Goal: Ask a question

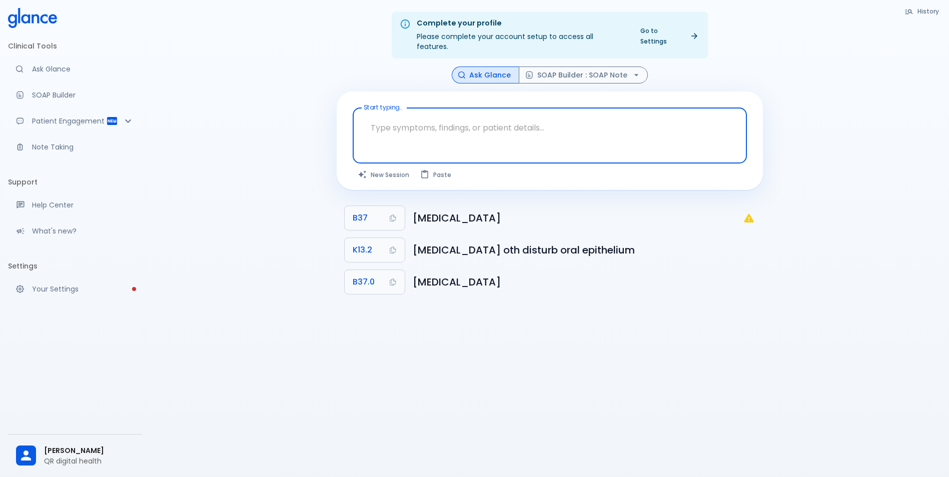
click at [392, 114] on textarea "Start typing..." at bounding box center [550, 128] width 380 height 32
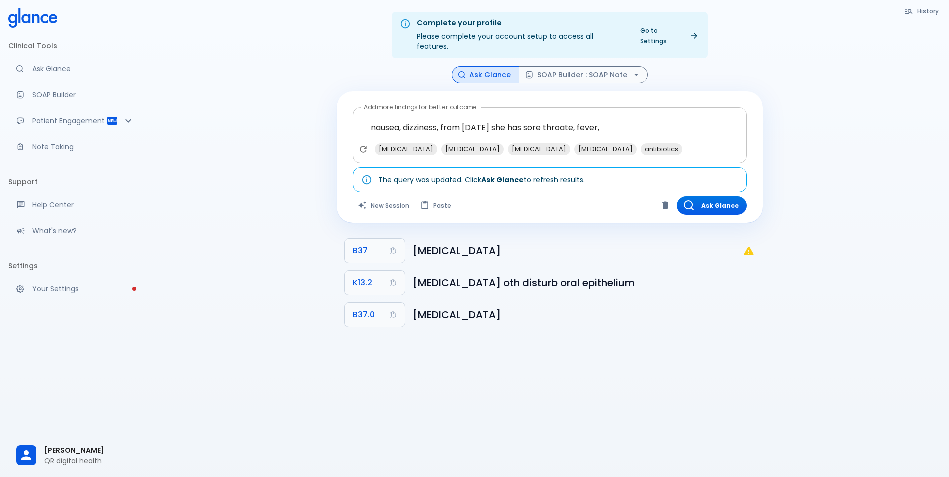
click at [639, 115] on textarea "nausea, dizziness, from [DATE] she has sore throate, fever," at bounding box center [550, 128] width 380 height 32
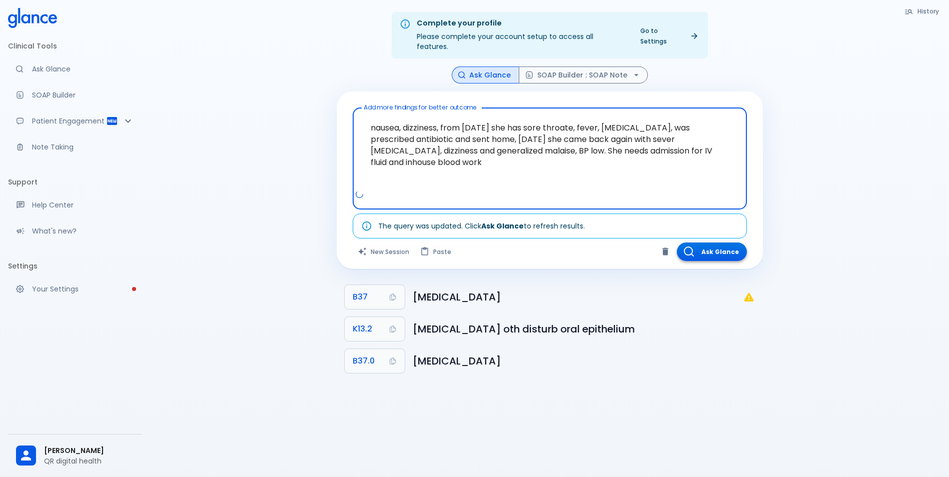
type textarea "nausea, dizziness, from [DATE] she has sore throate, fever, [MEDICAL_DATA], was…"
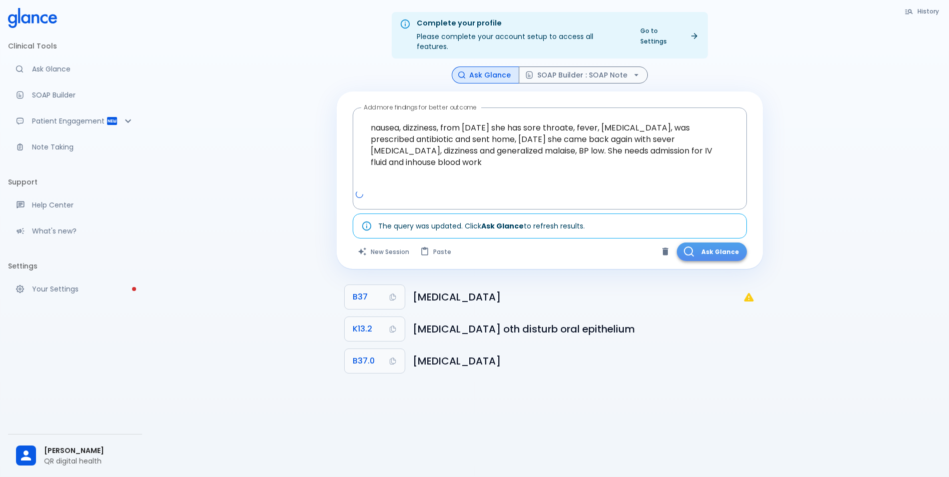
click at [701, 245] on button "Ask Glance" at bounding box center [712, 252] width 70 height 19
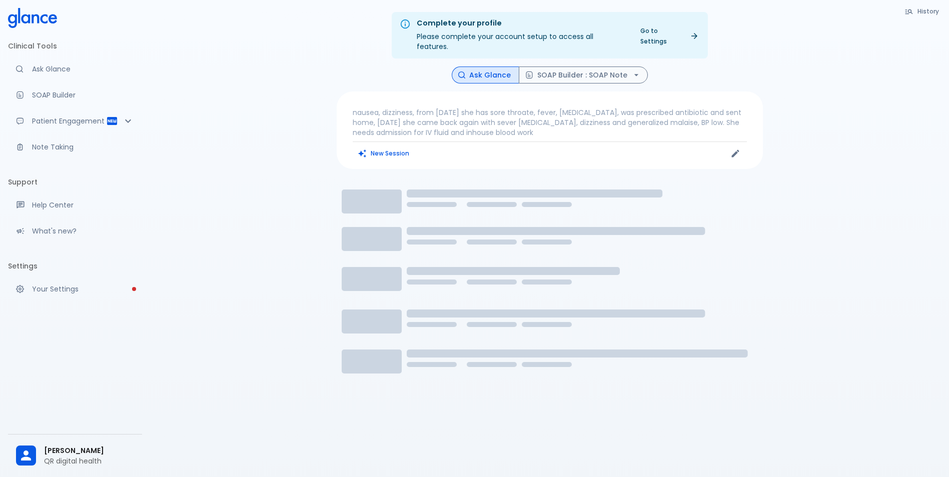
drag, startPoint x: 542, startPoint y: 121, endPoint x: 342, endPoint y: 95, distance: 201.8
click at [342, 95] on div "nausea, dizziness, from [DATE] she has sore throate, fever, [MEDICAL_DATA], was…" at bounding box center [550, 131] width 426 height 78
drag, startPoint x: 342, startPoint y: 95, endPoint x: 380, endPoint y: 105, distance: 39.3
copy p "nausea, dizziness, from [DATE] she has sore throate, fever, [MEDICAL_DATA], was…"
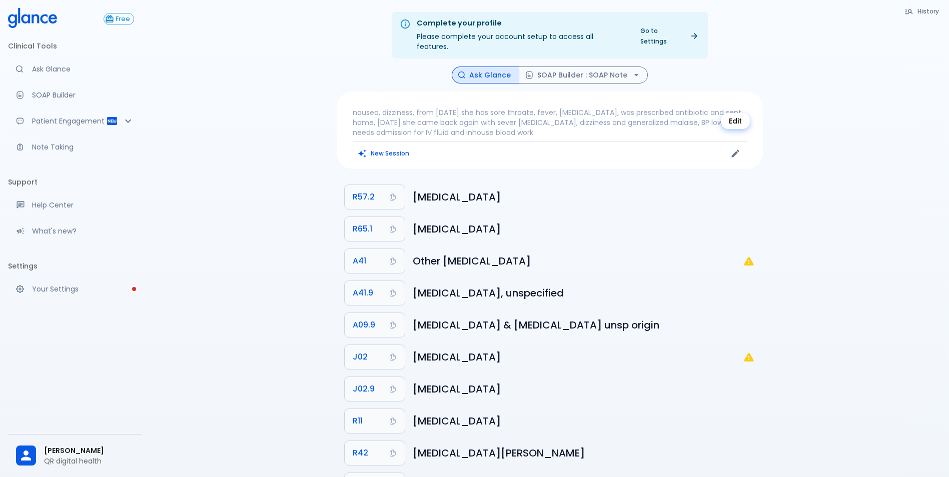
click at [732, 149] on icon "Edit" at bounding box center [736, 154] width 10 height 10
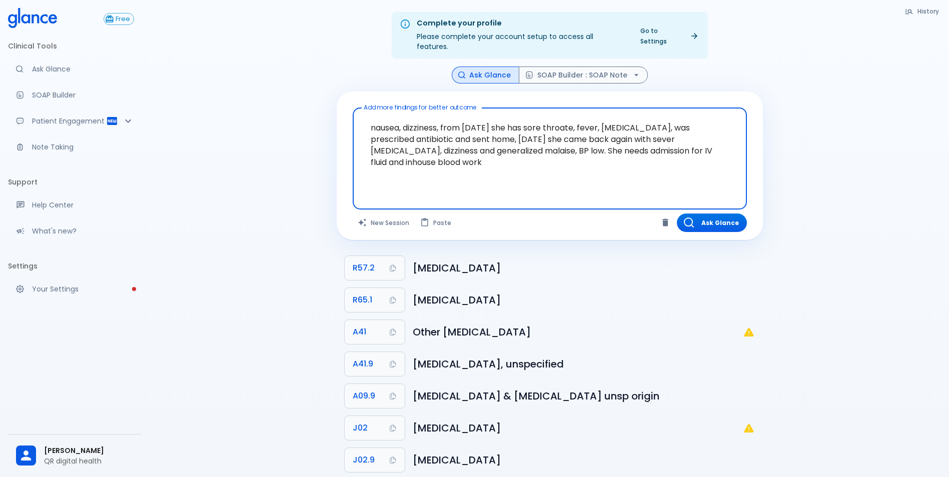
click at [367, 119] on textarea "nausea, dizziness, from [DATE] she has sore throate, fever, [MEDICAL_DATA], was…" at bounding box center [550, 151] width 380 height 78
